Goal: Navigation & Orientation: Find specific page/section

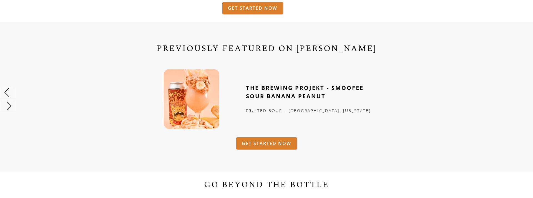
scroll to position [222, 0]
click at [11, 96] on img "previous slide" at bounding box center [7, 91] width 15 height 15
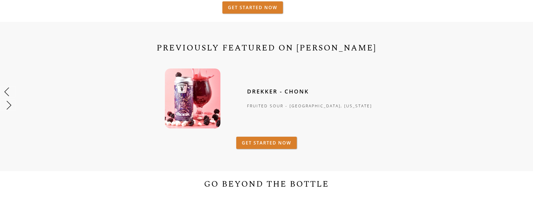
click at [294, 91] on strong "DREKKER - CHONK" at bounding box center [278, 91] width 62 height 7
click at [283, 109] on div "Fruited sour - [GEOGRAPHIC_DATA], [US_STATE]" at bounding box center [309, 105] width 125 height 7
click at [280, 140] on link "GET STARTED NOW" at bounding box center [266, 143] width 61 height 12
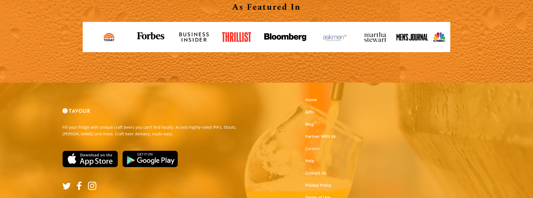
scroll to position [990, 0]
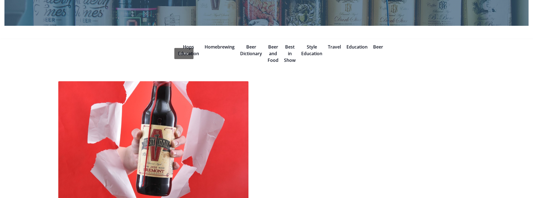
scroll to position [133, 0]
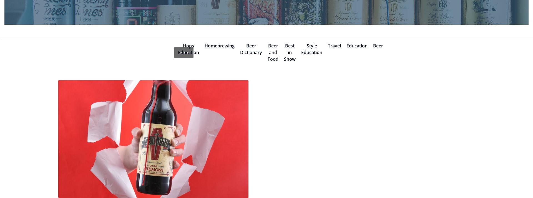
click at [271, 46] on link "Beer and Food" at bounding box center [273, 52] width 11 height 19
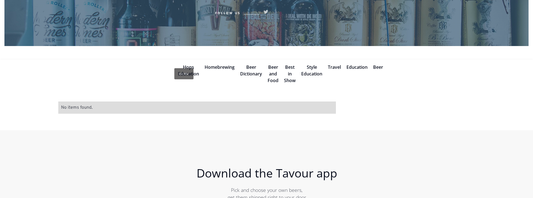
scroll to position [147, 0]
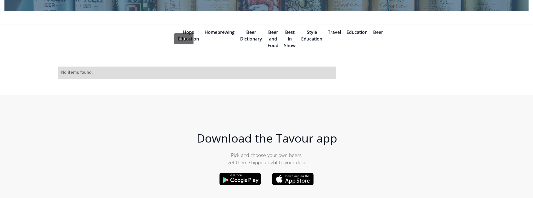
click at [382, 34] on link "Beer" at bounding box center [378, 32] width 10 height 6
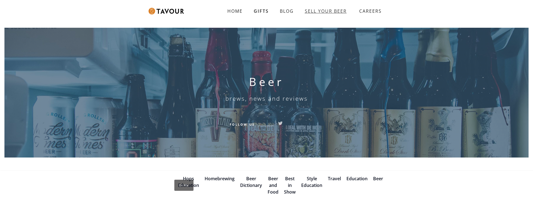
click at [315, 12] on link "SELL YOUR BEER" at bounding box center [325, 11] width 53 height 11
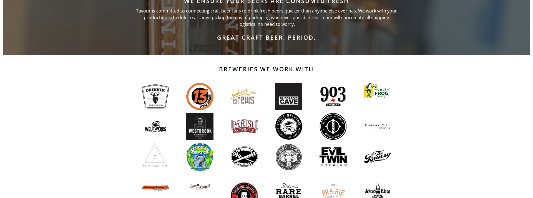
scroll to position [377, 0]
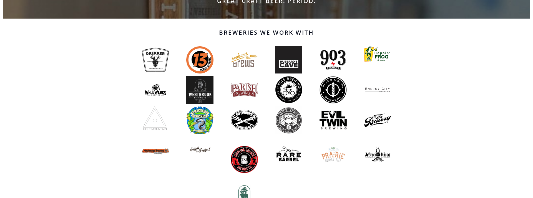
click at [158, 64] on img at bounding box center [155, 59] width 27 height 27
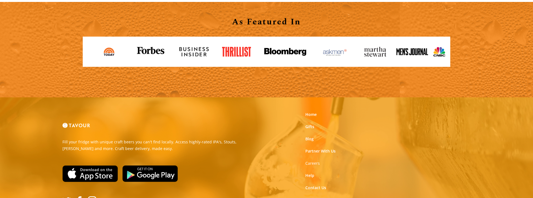
scroll to position [625, 0]
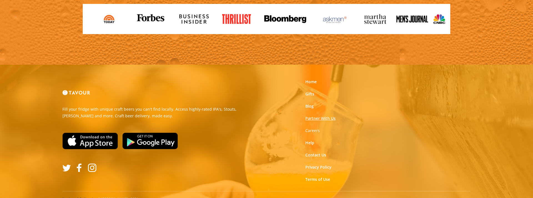
click at [317, 119] on link "Partner With Us" at bounding box center [321, 119] width 30 height 6
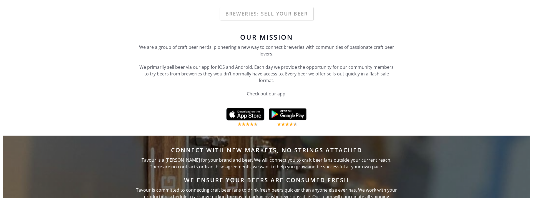
scroll to position [171, 0]
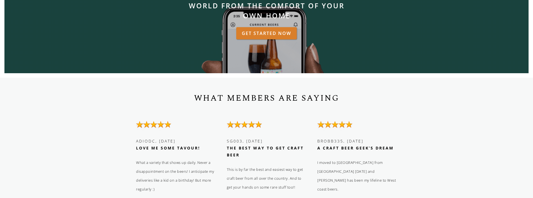
scroll to position [598, 0]
